Goal: Task Accomplishment & Management: Use online tool/utility

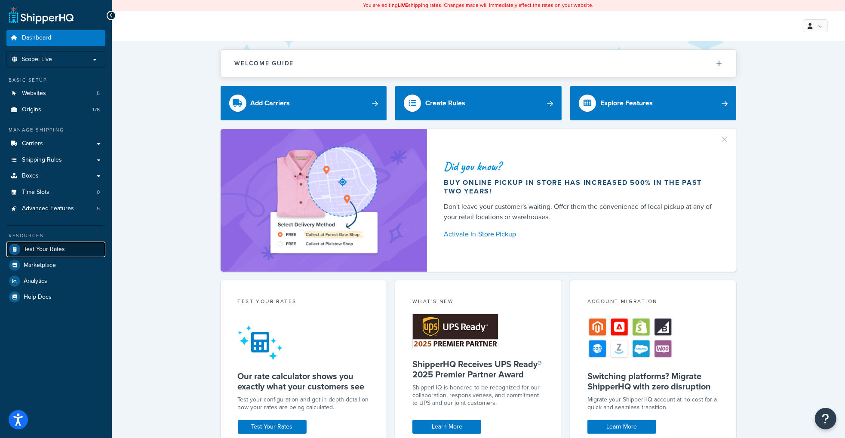
click at [30, 252] on span "Test Your Rates" at bounding box center [44, 249] width 41 height 7
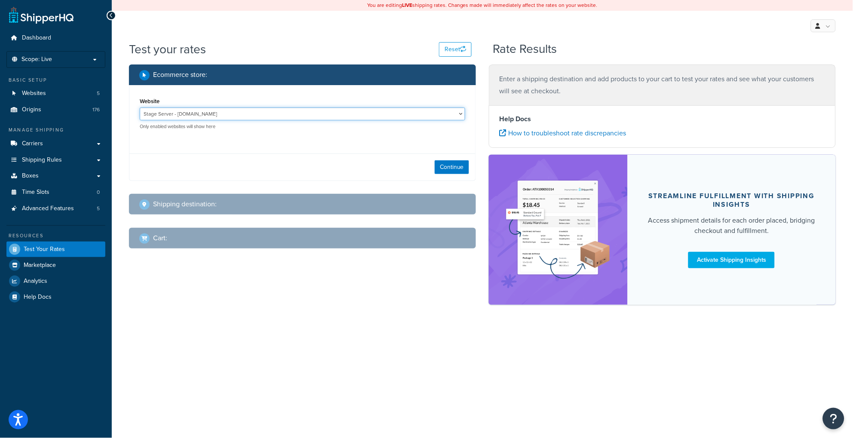
click at [277, 114] on select "Stage Server - [DOMAIN_NAME] [DOMAIN_NAME] - [DOMAIN_NAME] [DOMAIN_NAME] - [DOM…" at bounding box center [303, 114] width 326 height 13
select select "ab63115349b23fc5553e9f060bfb0107"
click at [140, 108] on select "Stage Server - [DOMAIN_NAME] [DOMAIN_NAME] - [DOMAIN_NAME] [DOMAIN_NAME] - [DOM…" at bounding box center [303, 114] width 326 height 13
click at [453, 164] on button "Continue" at bounding box center [452, 167] width 34 height 14
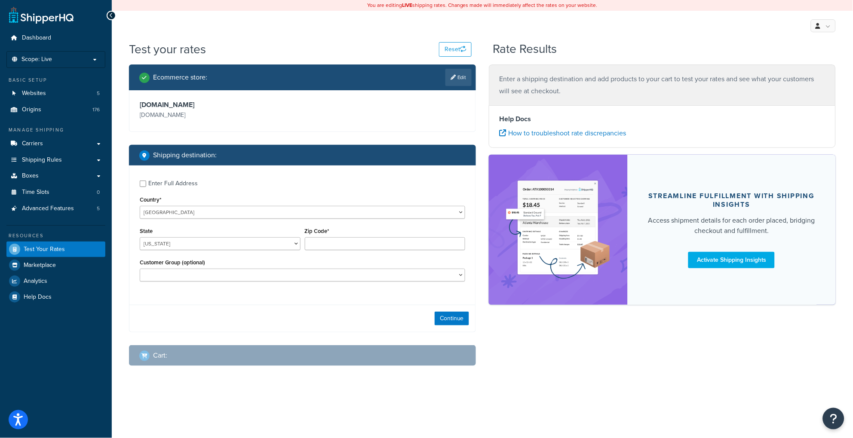
click at [166, 188] on div "Enter Full Address" at bounding box center [172, 184] width 49 height 12
click at [146, 187] on input "Enter Full Address" at bounding box center [143, 184] width 6 height 6
checkbox input "true"
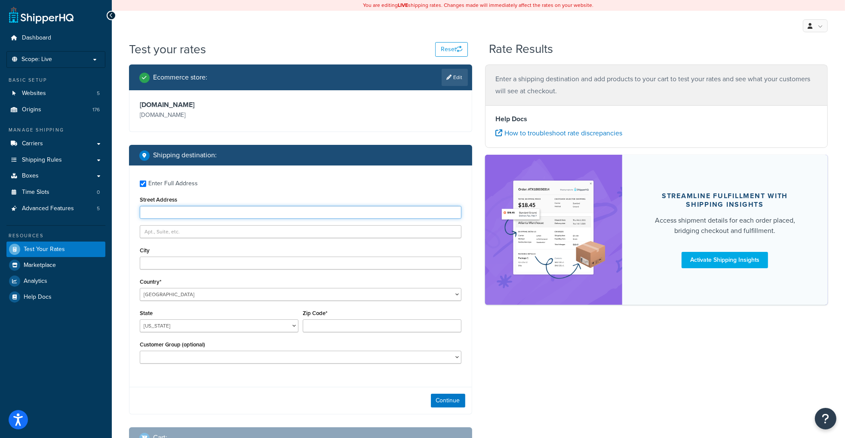
click at [188, 213] on input "Street Address" at bounding box center [301, 212] width 322 height 13
type input "1"
type input "[STREET_ADDRESS]"
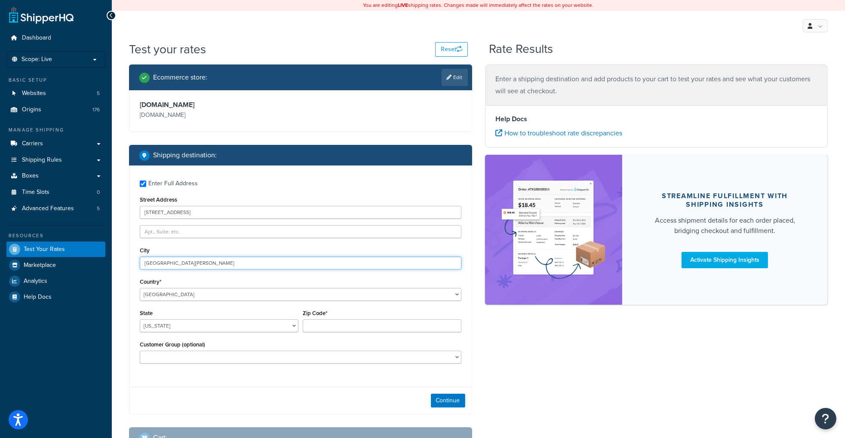
type input "[GEOGRAPHIC_DATA][PERSON_NAME]"
select select "CA"
type input "96964"
click at [532, 406] on div "Ecommerce store : Edit [DOMAIN_NAME] [DOMAIN_NAME] Shipping destination : Enter…" at bounding box center [479, 263] width 712 height 397
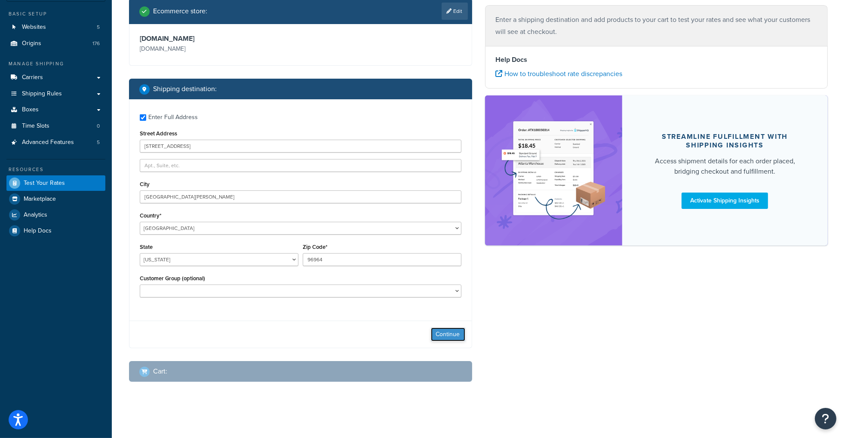
click at [452, 332] on button "Continue" at bounding box center [448, 335] width 34 height 14
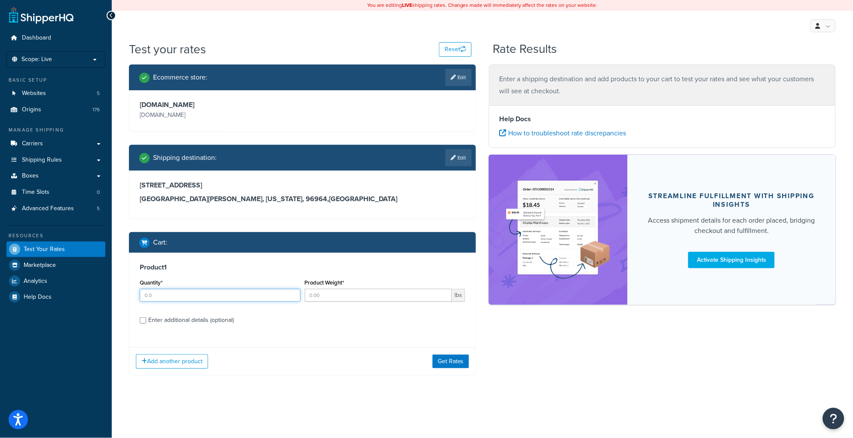
click at [179, 295] on input "Quantity*" at bounding box center [220, 295] width 161 height 13
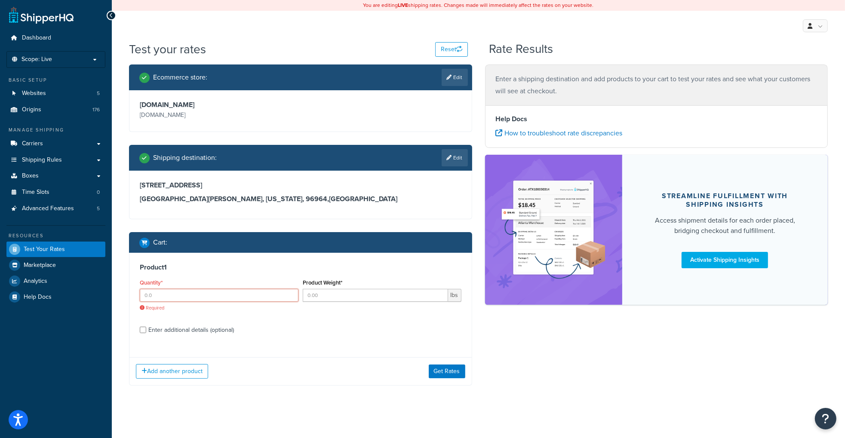
click at [188, 299] on input "Quantity*" at bounding box center [219, 295] width 159 height 13
click at [156, 295] on input "Quantity*" at bounding box center [219, 295] width 159 height 13
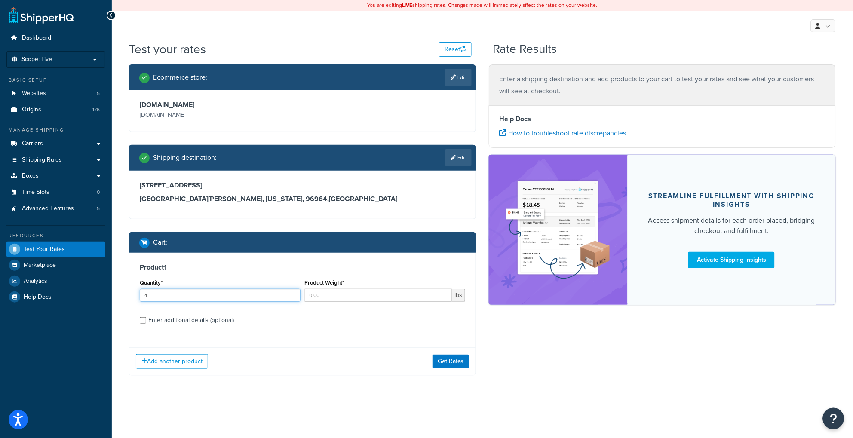
type input "4"
type input "9.7"
click at [184, 323] on div "Enter additional details (optional)" at bounding box center [191, 320] width 86 height 12
click at [146, 323] on input "Enter additional details (optional)" at bounding box center [143, 320] width 6 height 6
checkbox input "true"
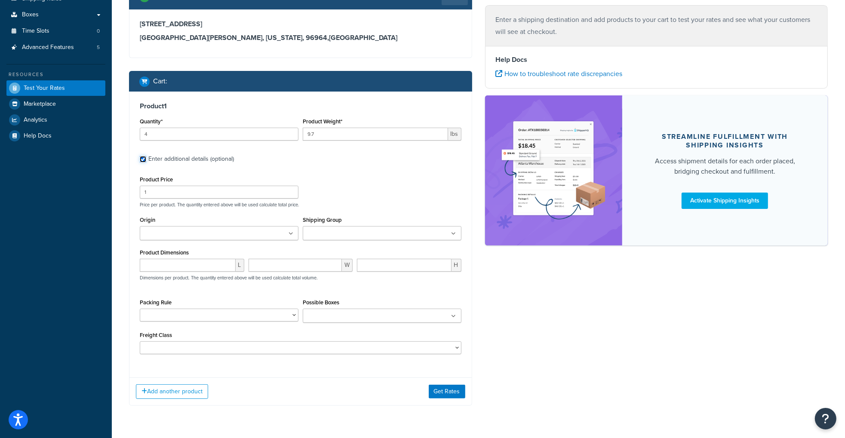
scroll to position [172, 0]
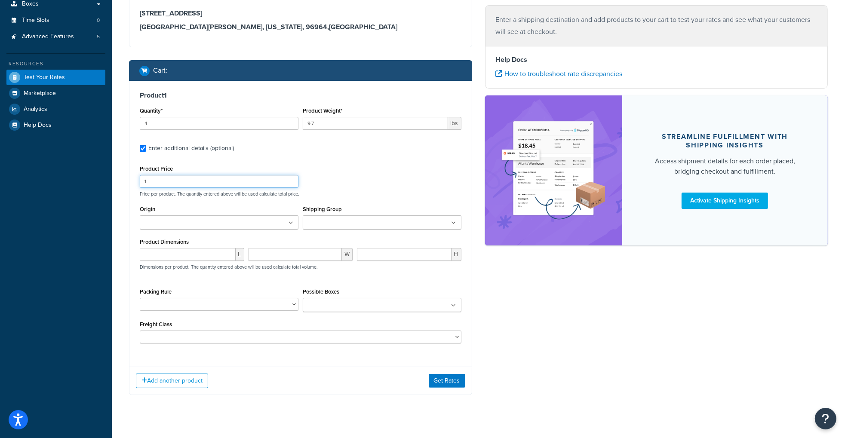
click at [183, 179] on input "1" at bounding box center [219, 181] width 159 height 13
type input "113"
type input "br"
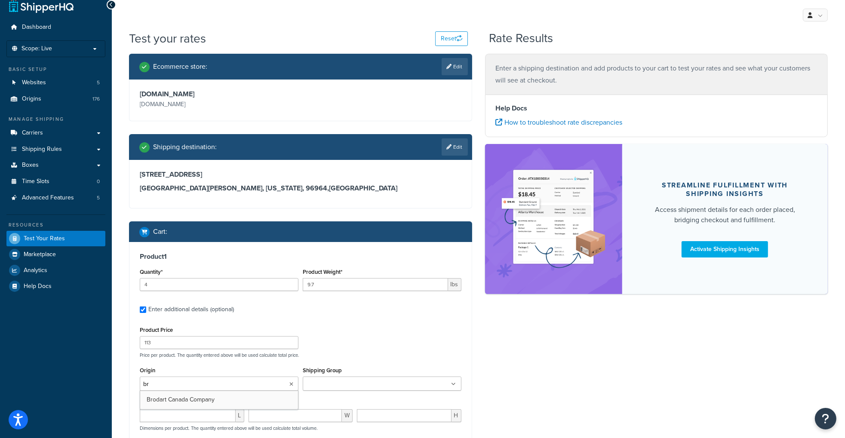
scroll to position [0, 0]
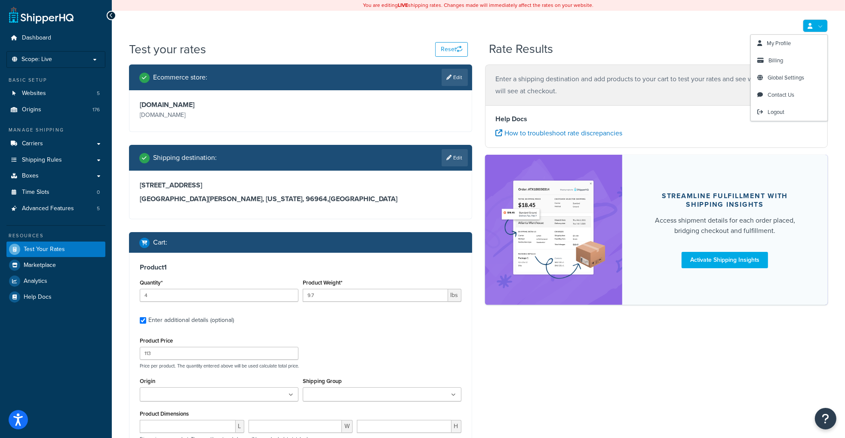
click at [813, 25] on link at bounding box center [815, 25] width 25 height 13
click at [779, 111] on span "Logout" at bounding box center [776, 112] width 17 height 8
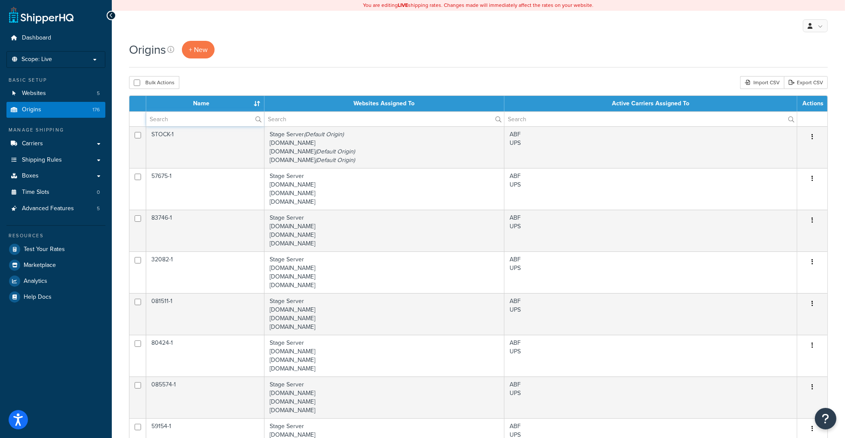
click at [188, 120] on input "text" at bounding box center [205, 119] width 118 height 15
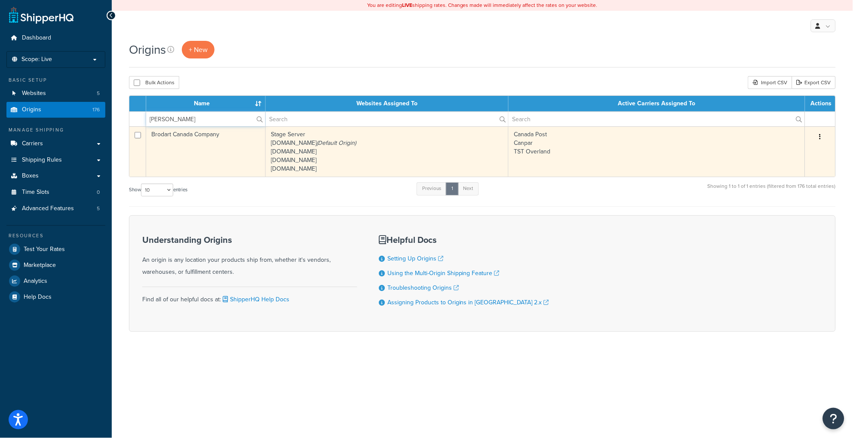
type input "brod"
click at [439, 154] on td "Stage Server www.brodart.ca (Default Origin) www.dev.brodart.ca www.dev.shopbro…" at bounding box center [387, 151] width 243 height 50
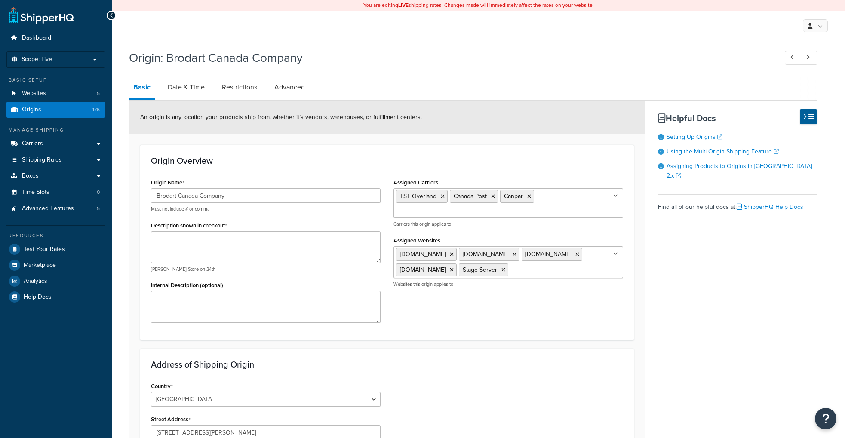
select select "1039"
select select "69"
